Goal: Register for event/course

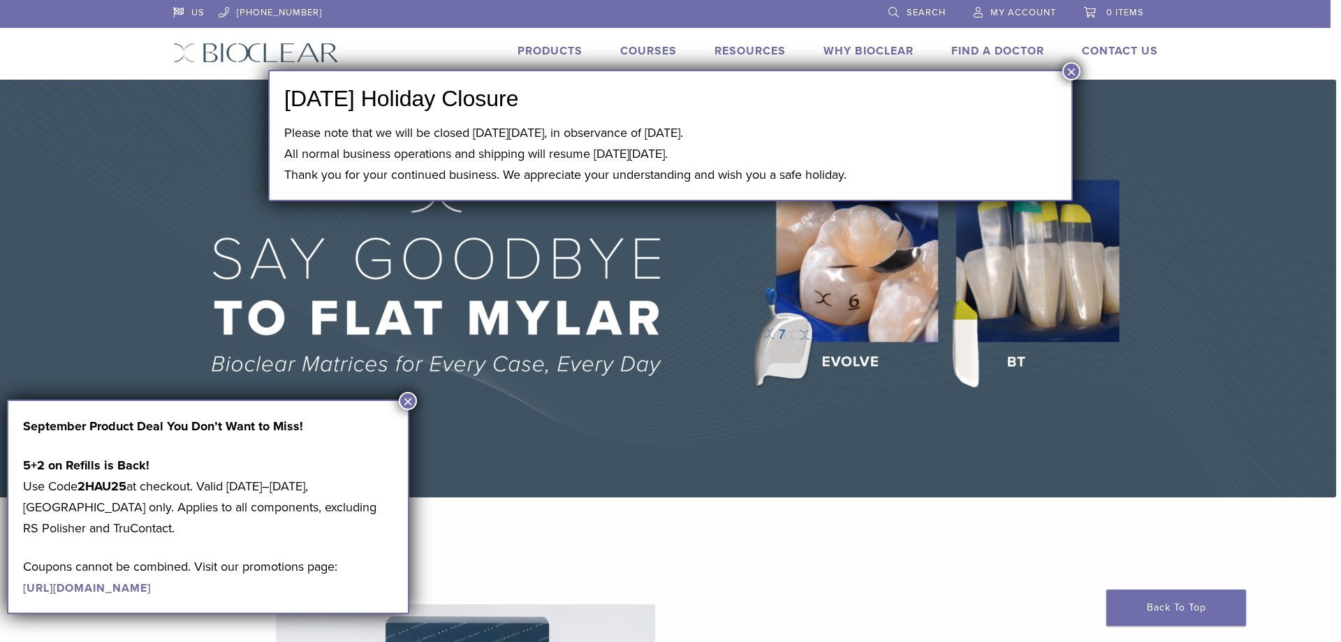
click at [413, 400] on button "×" at bounding box center [408, 401] width 18 height 18
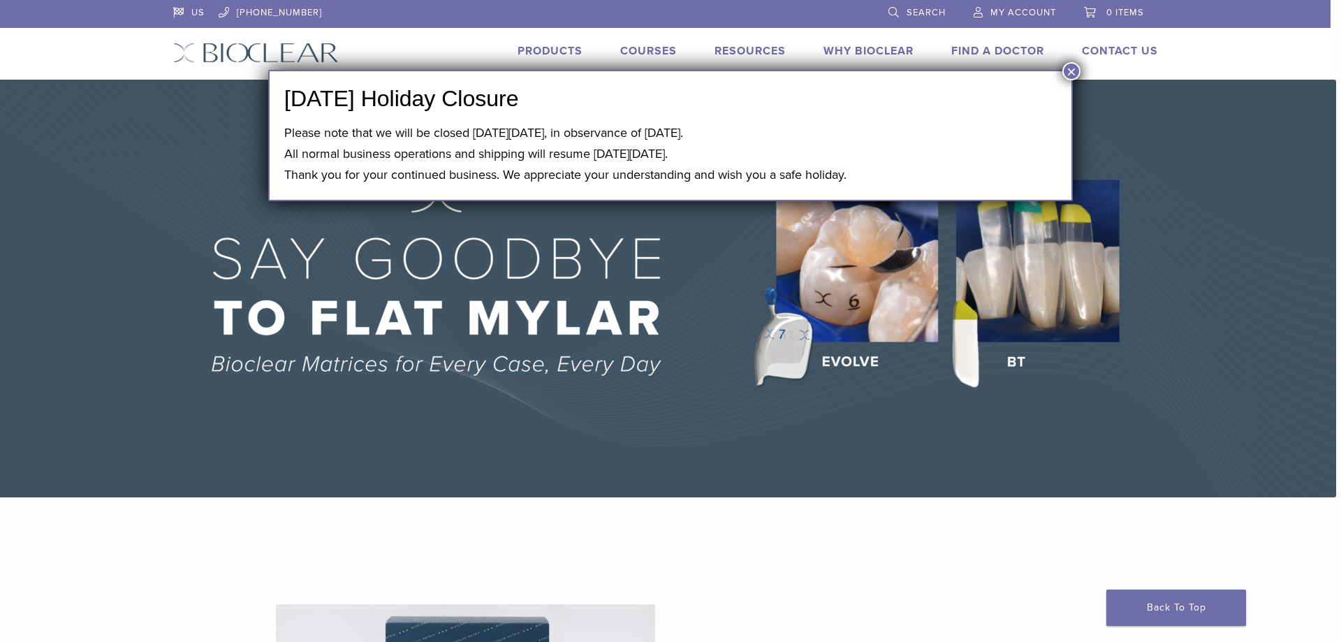
click at [1070, 69] on button "×" at bounding box center [1071, 71] width 18 height 18
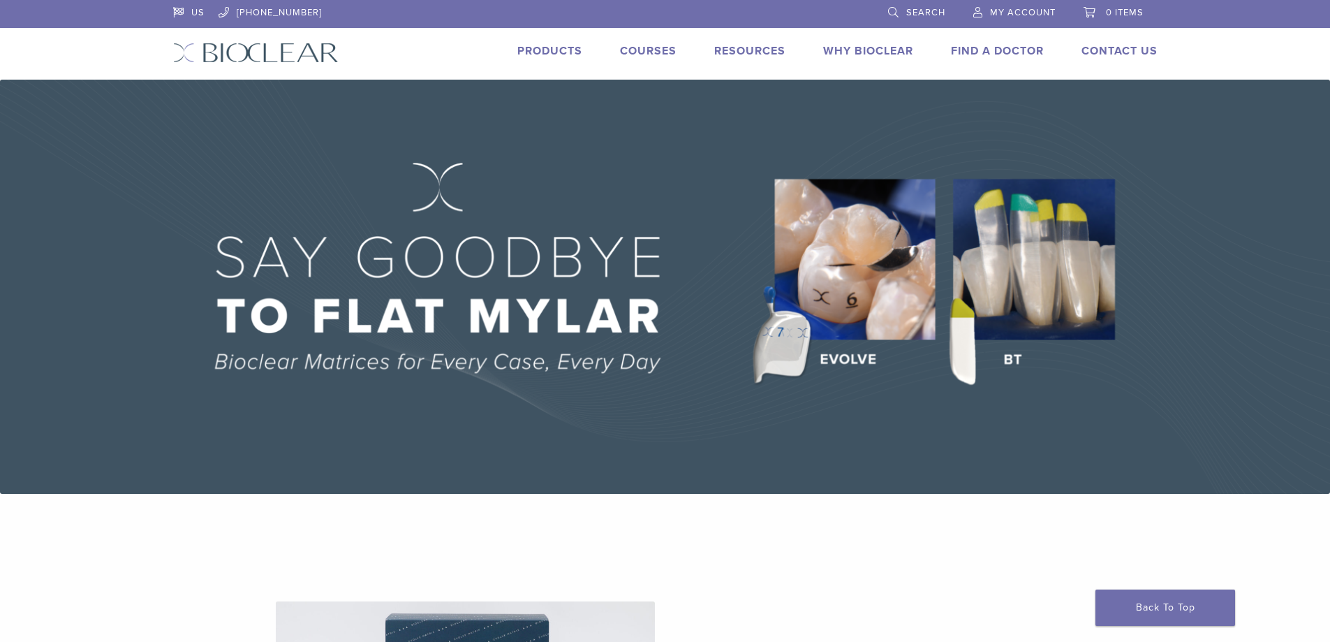
click at [643, 47] on link "Courses" at bounding box center [648, 51] width 57 height 14
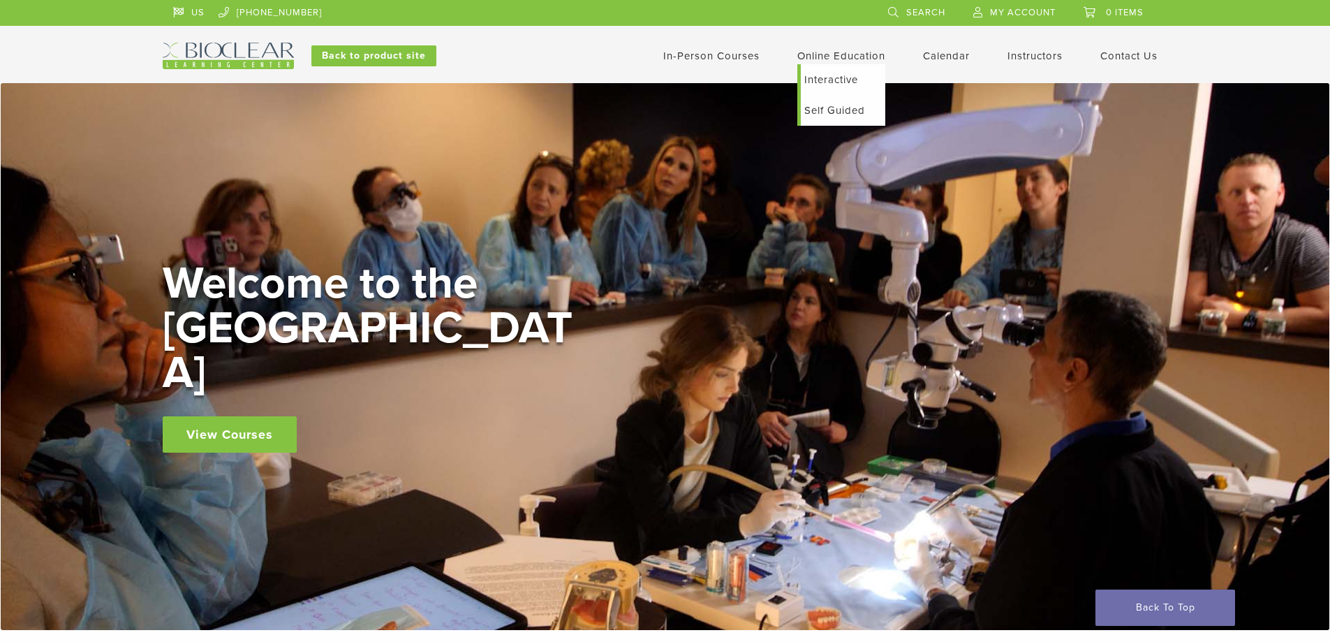
click at [823, 116] on link "Self Guided" at bounding box center [843, 110] width 84 height 31
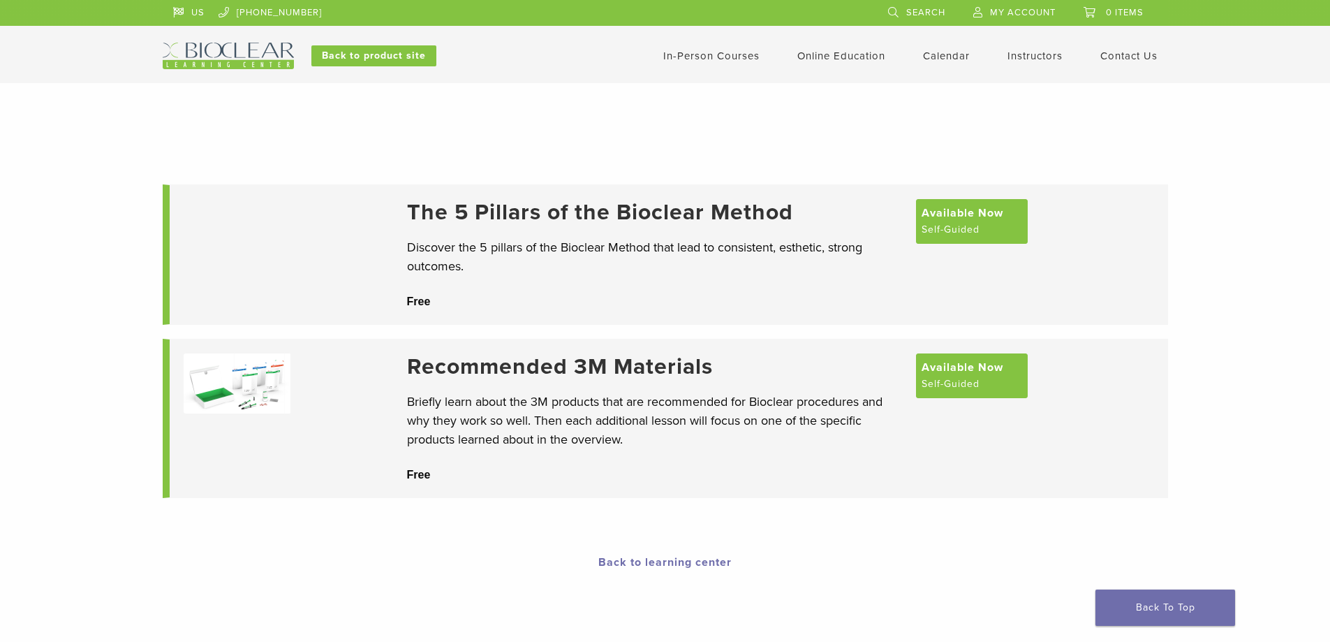
click at [716, 60] on link "In-Person Courses" at bounding box center [711, 56] width 96 height 13
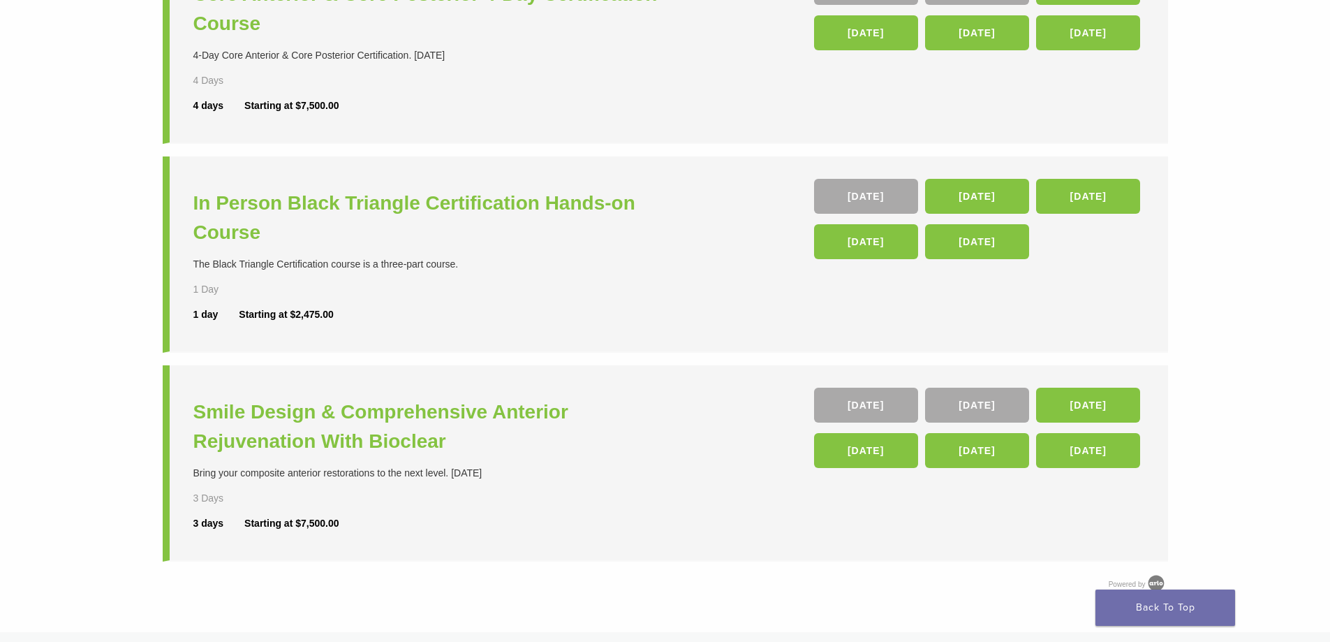
scroll to position [279, 0]
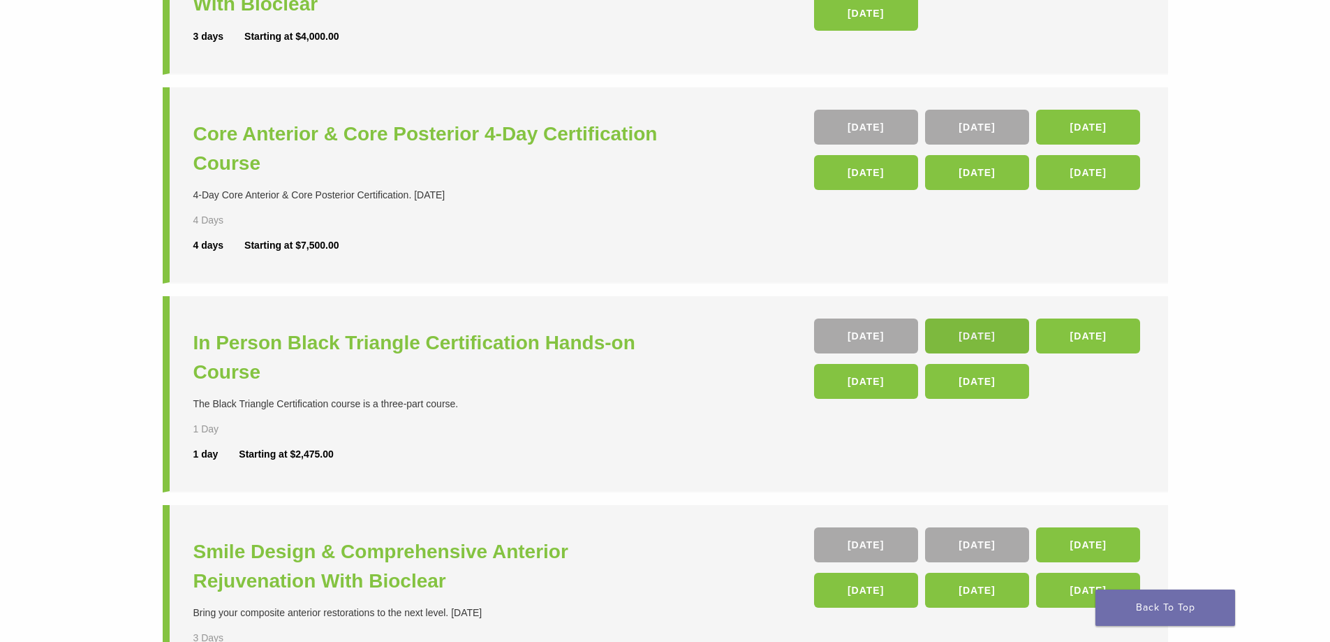
click at [982, 344] on link "23 Jan 26" at bounding box center [977, 335] width 104 height 35
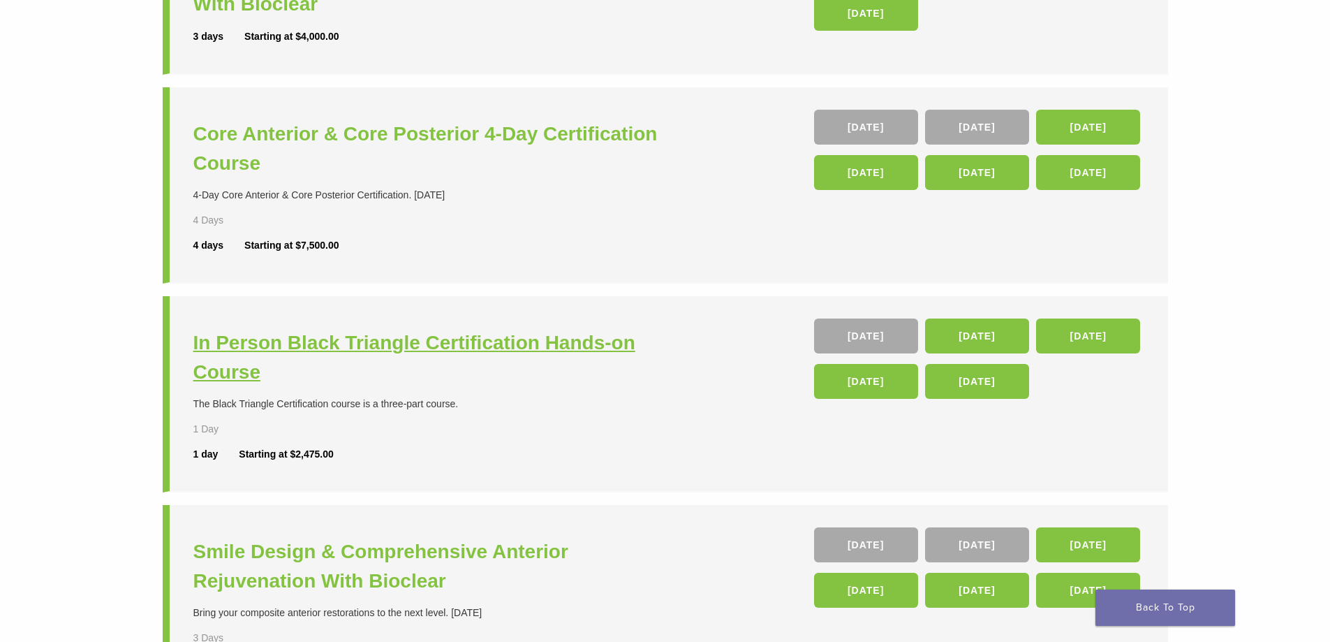
click at [534, 354] on h3 "In Person Black Triangle Certification Hands-on Course" at bounding box center [431, 357] width 476 height 59
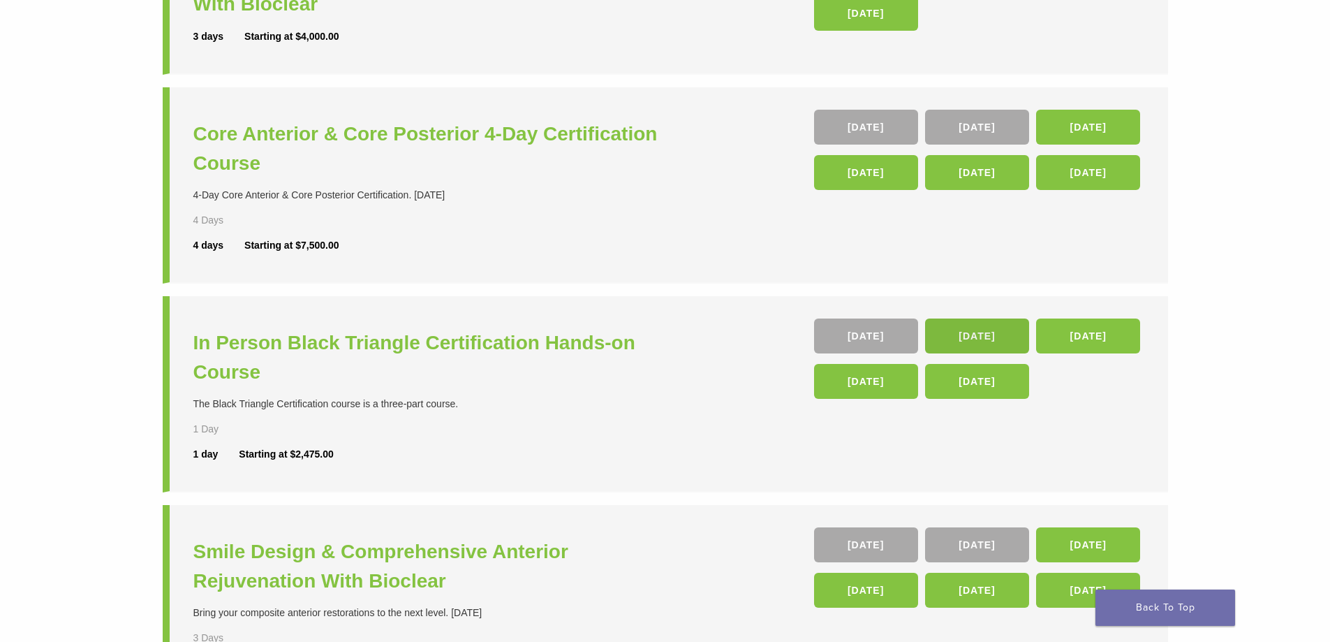
click at [987, 330] on link "23 Jan 26" at bounding box center [977, 335] width 104 height 35
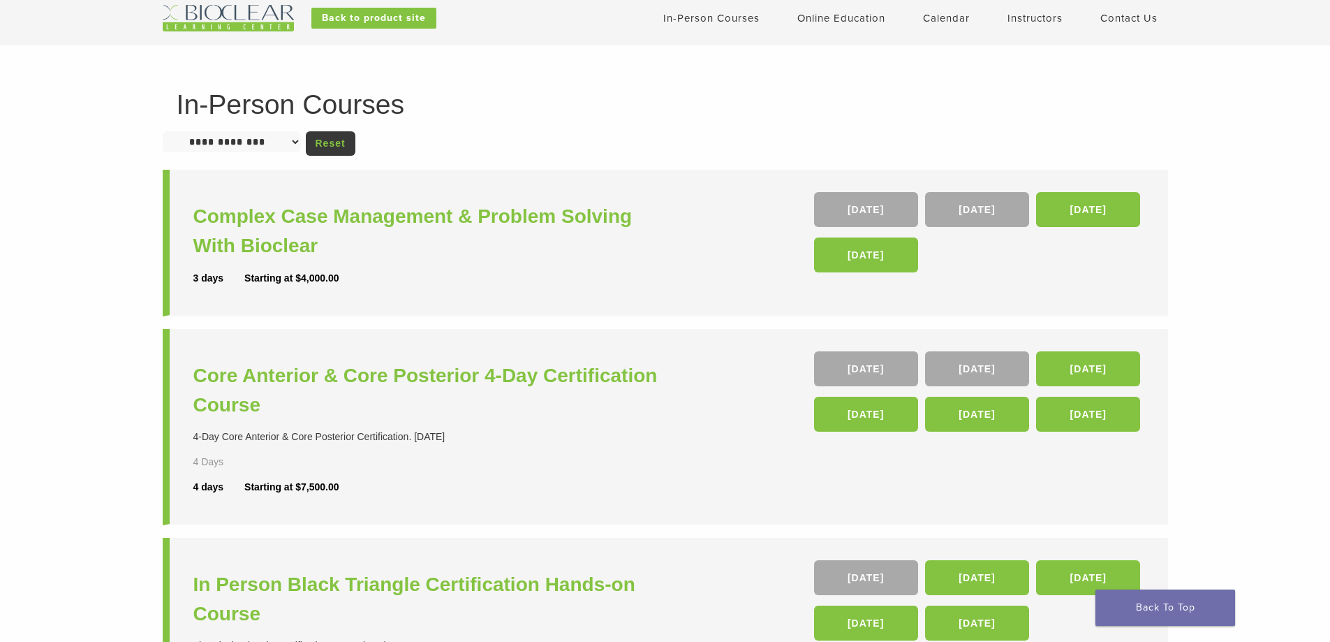
scroll to position [0, 0]
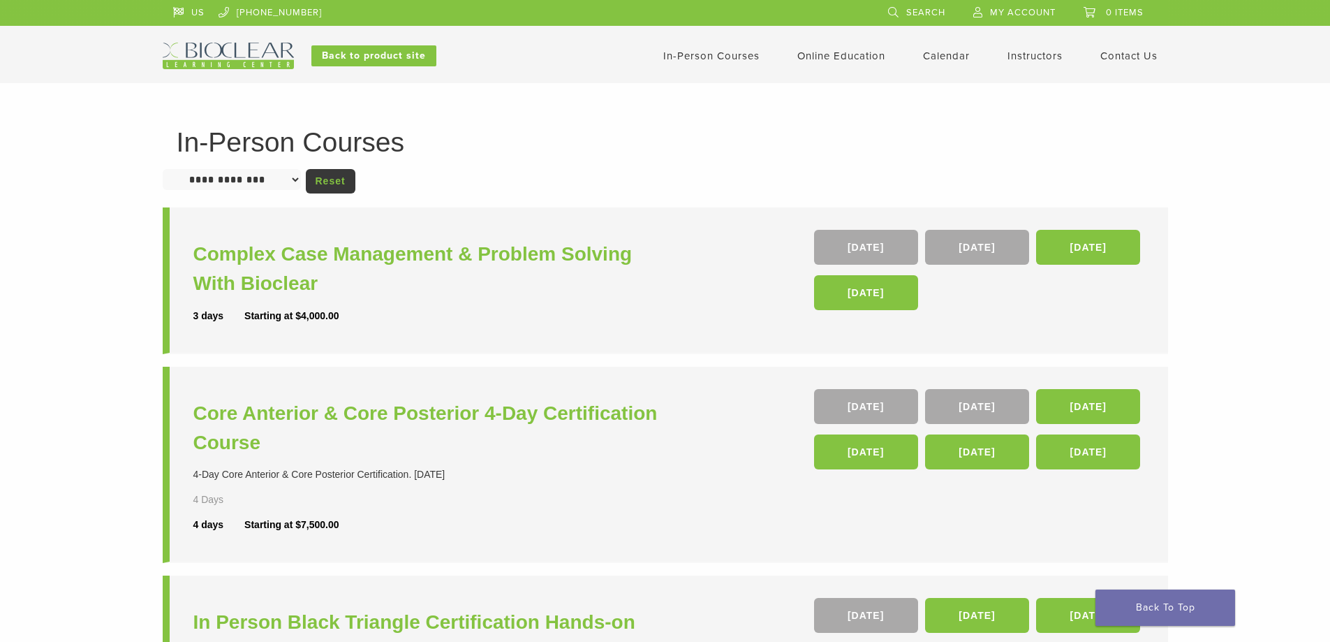
click at [936, 57] on link "Calendar" at bounding box center [946, 56] width 47 height 13
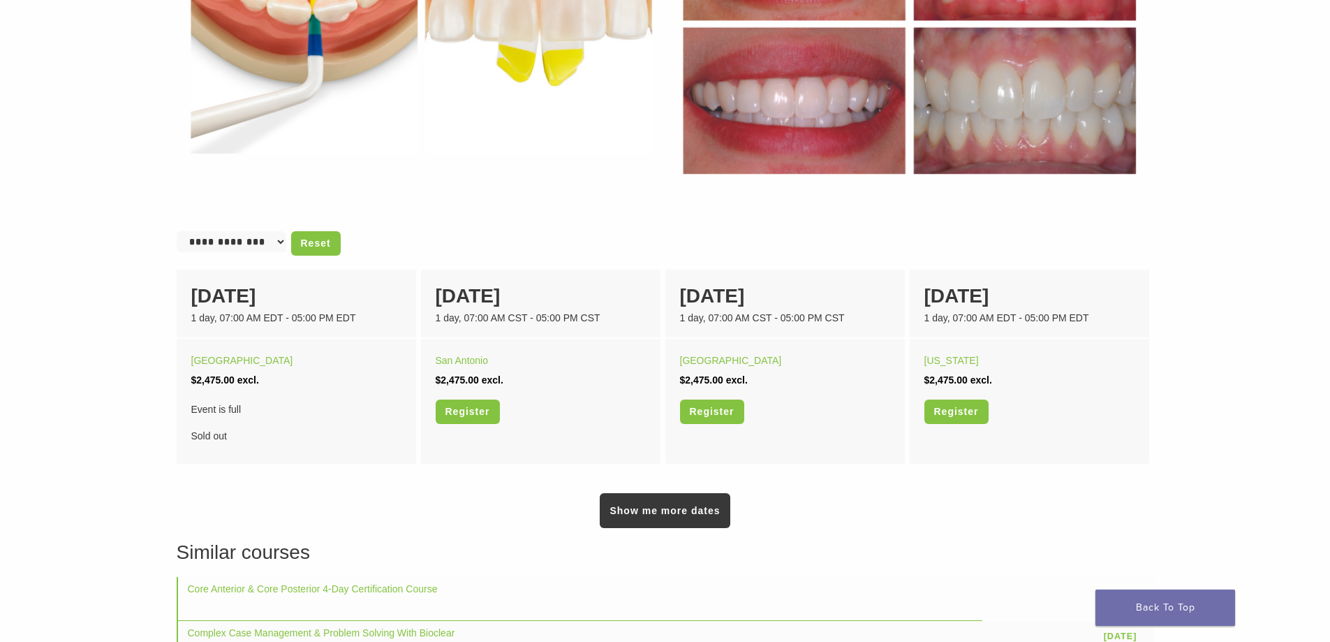
scroll to position [838, 0]
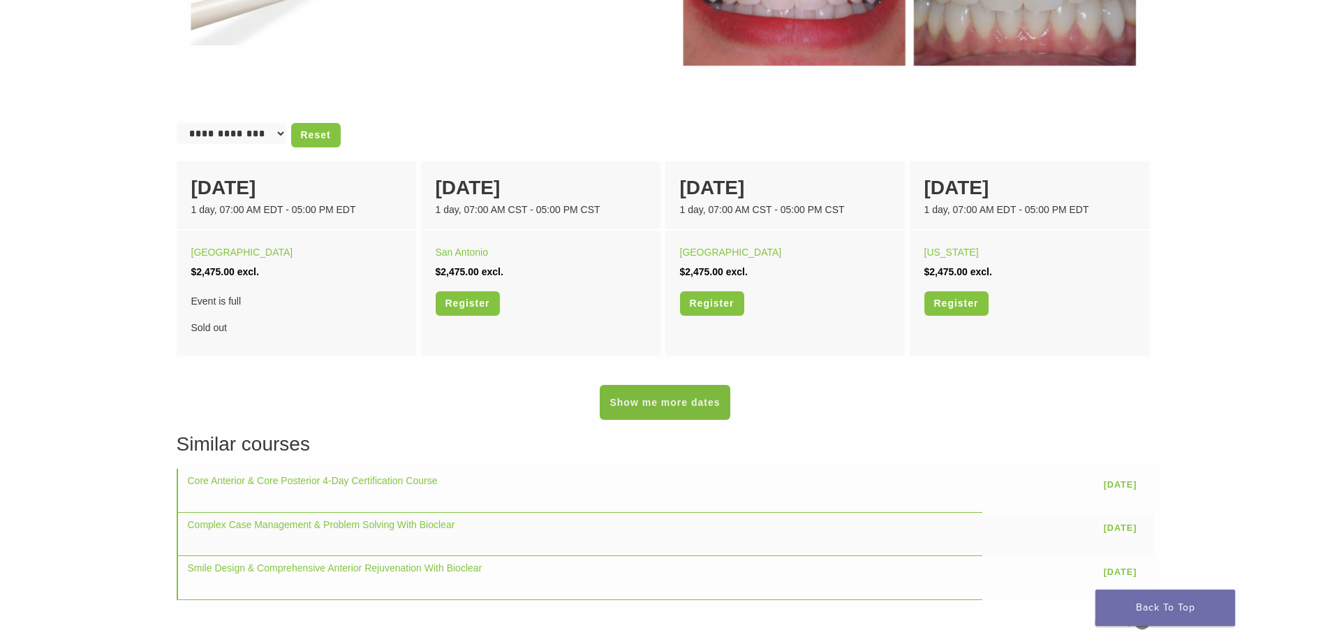
click at [620, 393] on link "Show me more dates" at bounding box center [665, 402] width 130 height 35
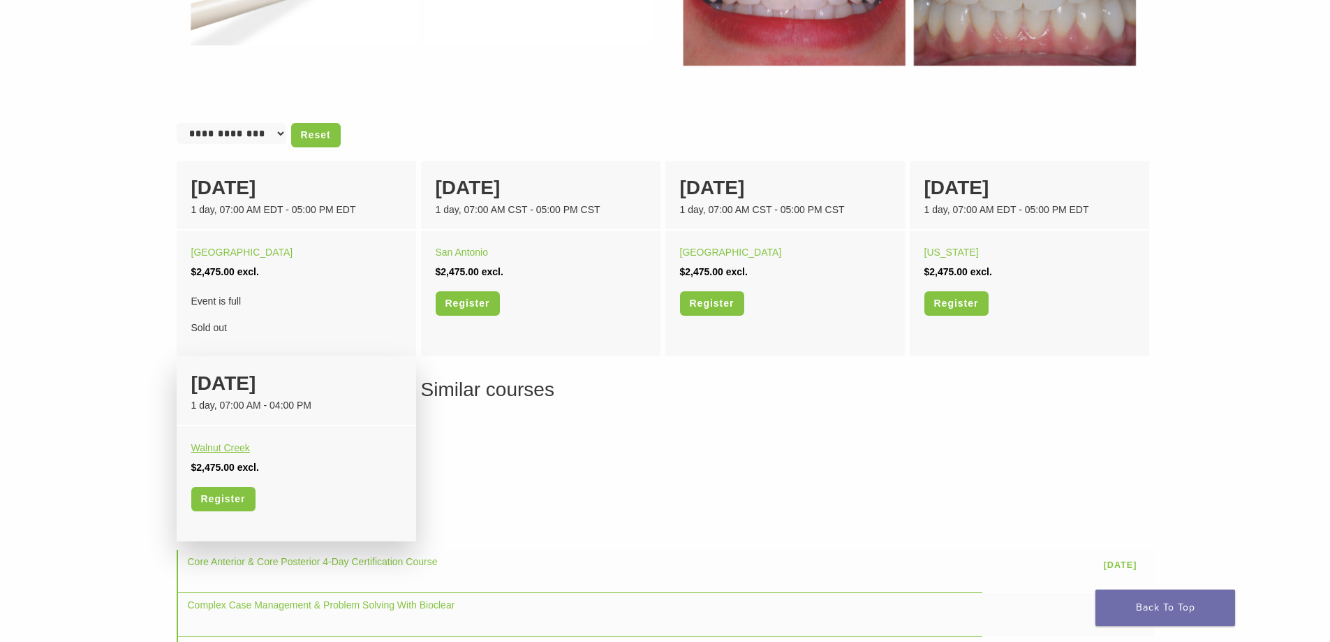
click at [212, 449] on link "Walnut Creek" at bounding box center [220, 447] width 59 height 11
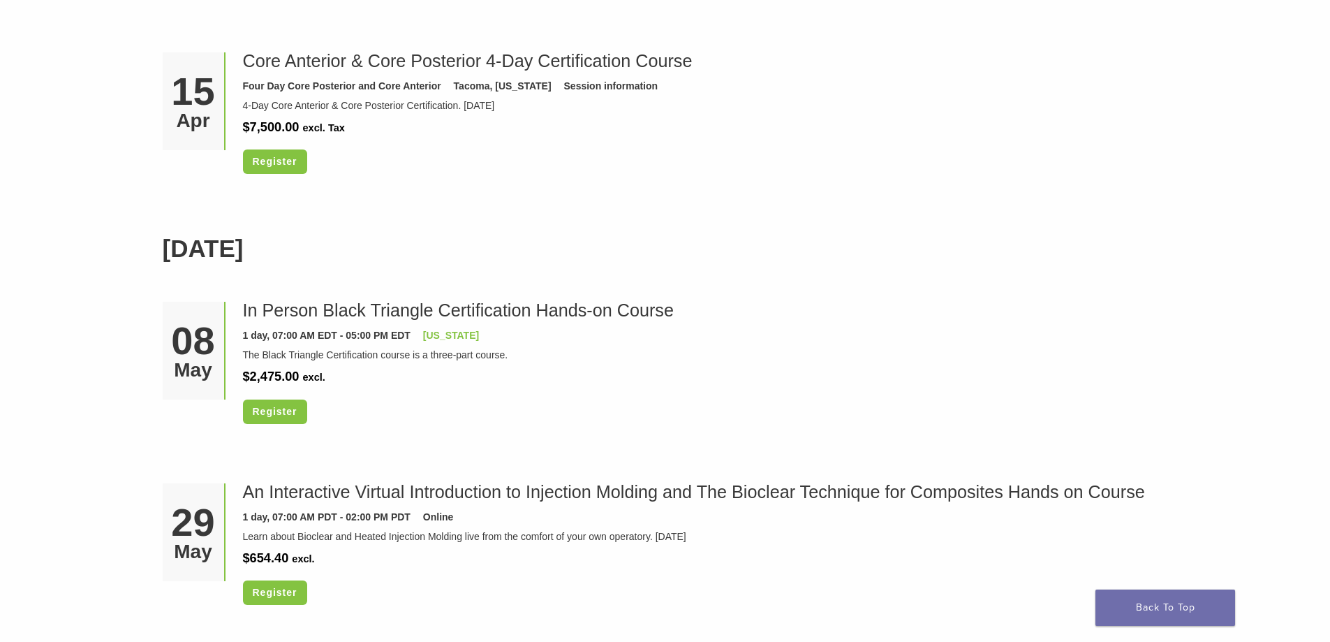
scroll to position [3980, 0]
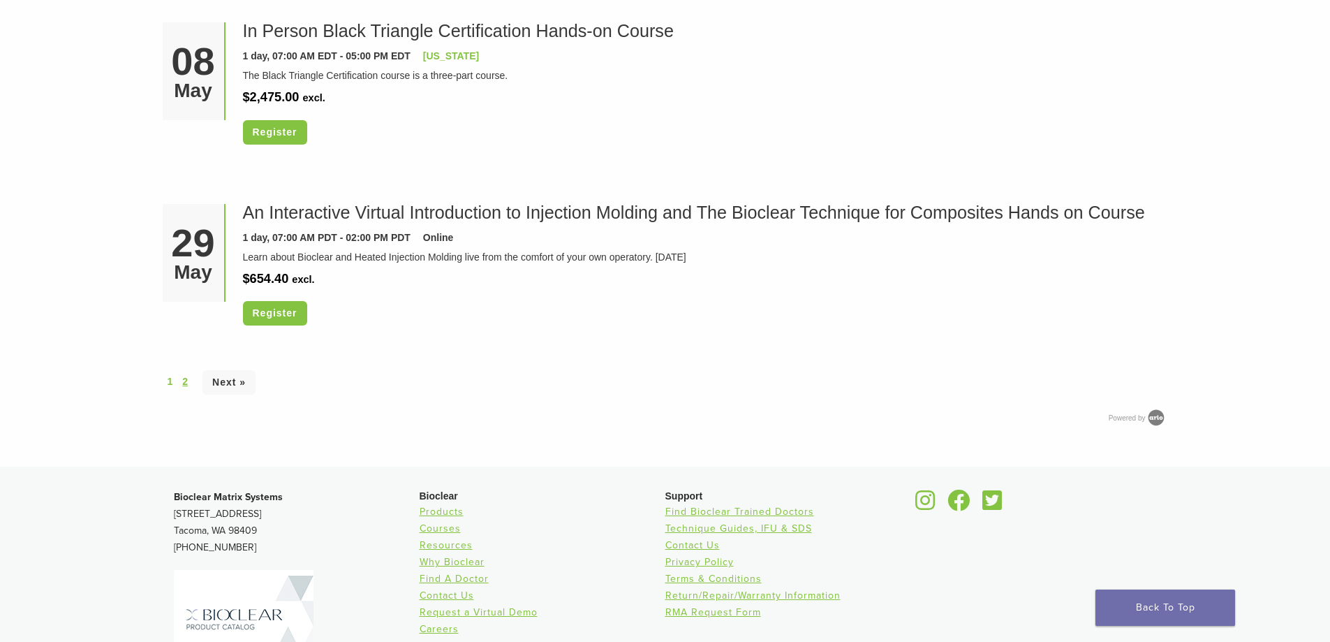
click at [182, 389] on link "2" at bounding box center [185, 381] width 6 height 15
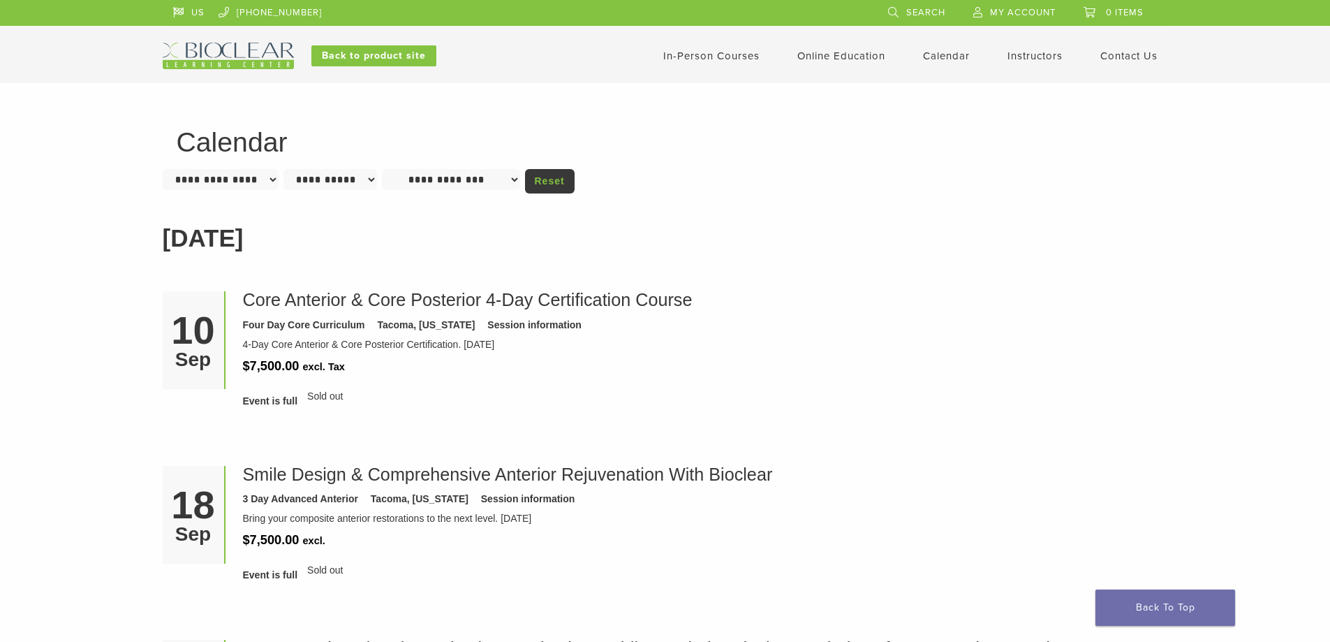
click at [1019, 50] on link "Instructors" at bounding box center [1035, 56] width 55 height 13
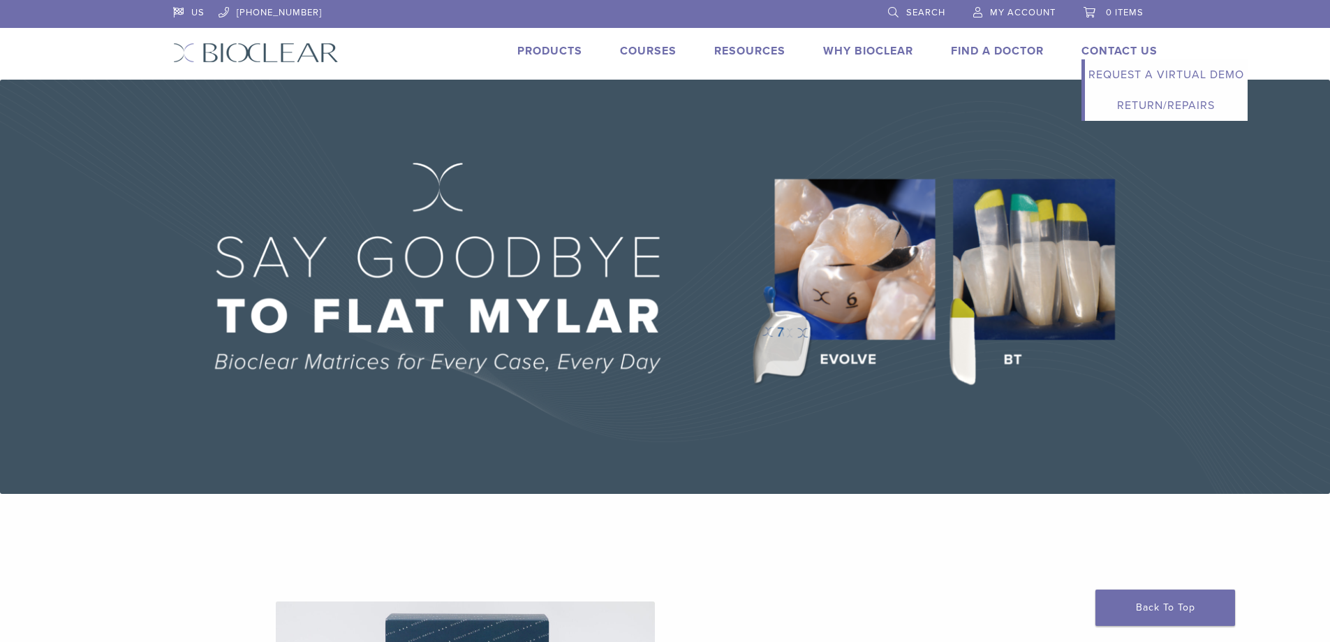
click at [1117, 53] on link "Contact Us" at bounding box center [1120, 51] width 76 height 14
